Goal: Navigation & Orientation: Find specific page/section

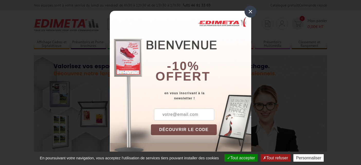
click at [249, 12] on div "×" at bounding box center [251, 12] width 12 height 12
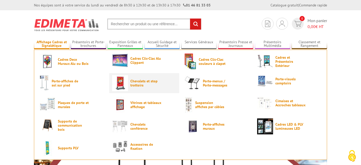
click at [140, 85] on span "Chevalets et stop trottoirs" at bounding box center [145, 83] width 31 height 8
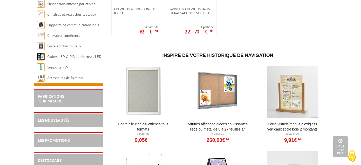
scroll to position [566, 0]
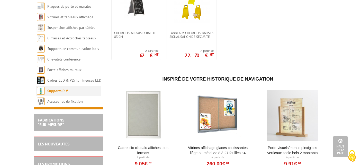
click at [77, 96] on li "Supports PLV" at bounding box center [68, 91] width 65 height 11
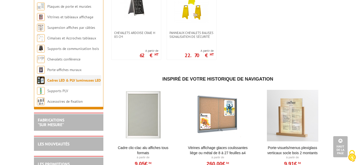
click at [75, 83] on link "Cadres LED & PLV lumineuses LED" at bounding box center [74, 80] width 54 height 5
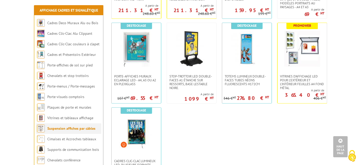
scroll to position [360, 0]
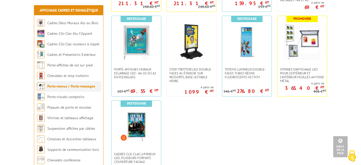
click at [81, 90] on li "Porte-menus / Porte-messages" at bounding box center [68, 86] width 65 height 11
click at [70, 43] on link "Cadres Clic-Clac couleurs à clapet" at bounding box center [73, 44] width 52 height 5
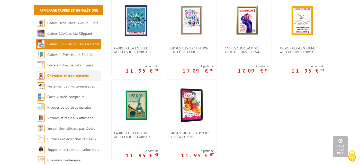
scroll to position [206, 0]
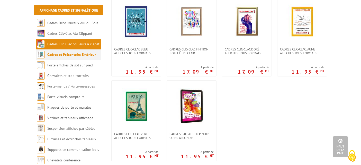
click at [61, 54] on link "Cadres et Présentoirs Extérieur" at bounding box center [71, 54] width 49 height 5
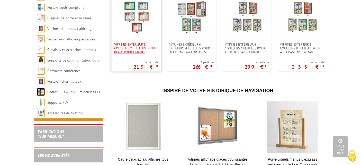
scroll to position [437, 0]
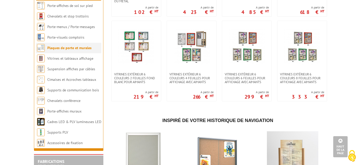
click at [88, 50] on link "Plaques de porte et murales" at bounding box center [69, 48] width 44 height 5
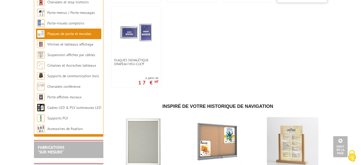
scroll to position [334, 0]
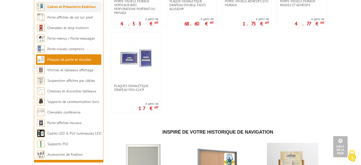
click at [56, 12] on li "Cadres et Présentoirs Extérieur" at bounding box center [68, 7] width 65 height 11
click at [65, 9] on link "Cadres et Présentoirs Extérieur" at bounding box center [71, 6] width 49 height 5
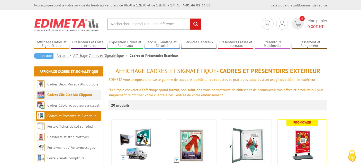
click at [67, 94] on link "Cadres Clic-Clac Alu Clippant" at bounding box center [69, 94] width 45 height 5
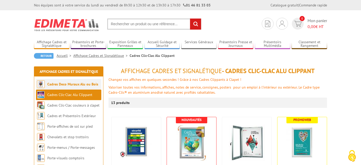
click at [68, 82] on link "Cadres Deco Muraux Alu ou Bois" at bounding box center [72, 84] width 51 height 5
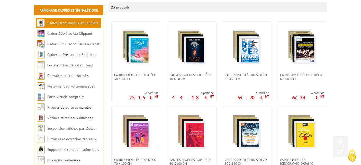
scroll to position [129, 0]
